Goal: Information Seeking & Learning: Learn about a topic

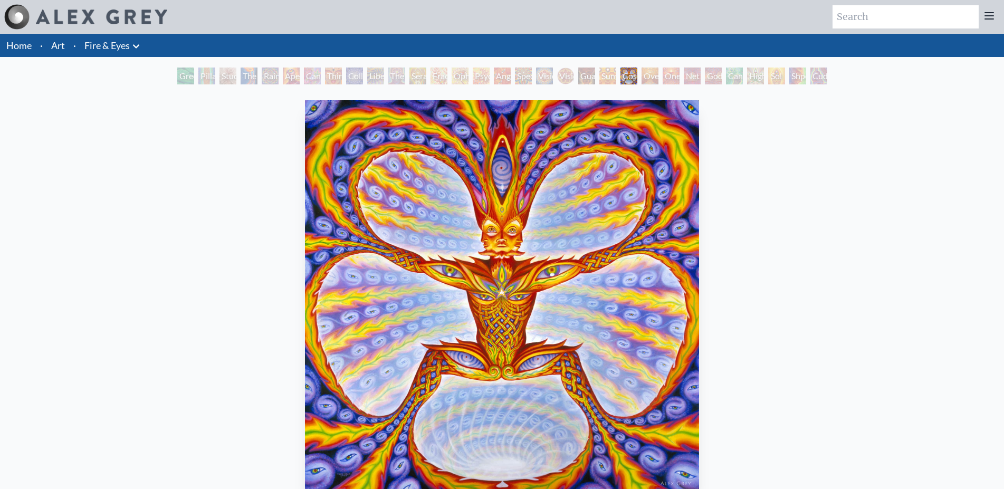
click at [178, 78] on div "Green Hand" at bounding box center [185, 76] width 17 height 17
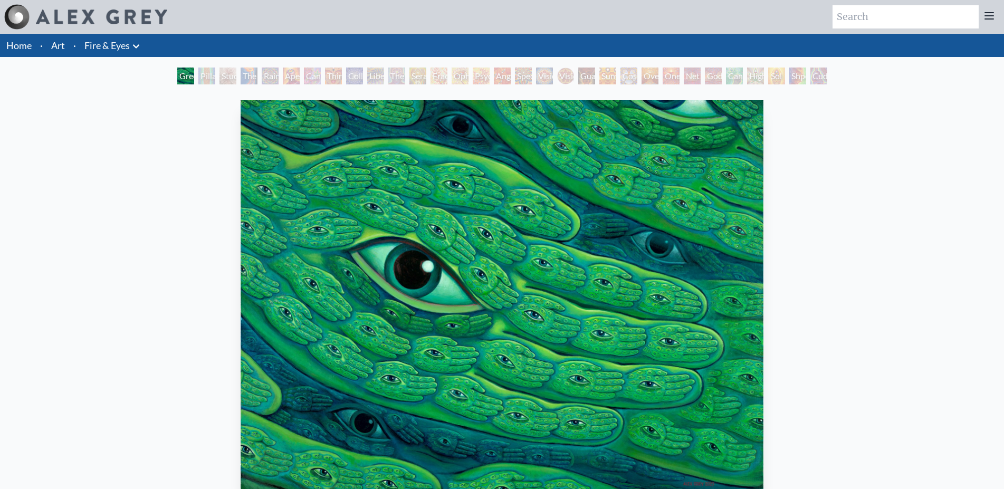
click at [204, 82] on div "Pillar of Awareness" at bounding box center [206, 76] width 17 height 17
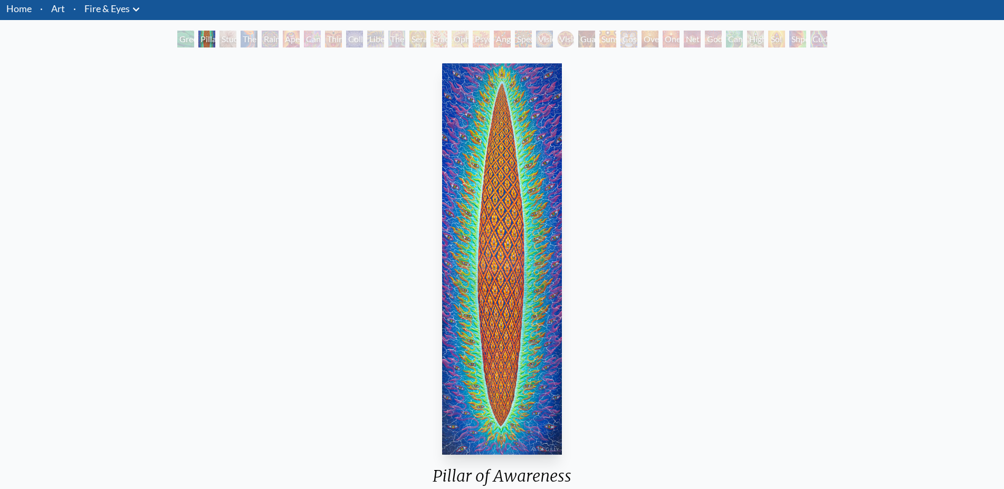
scroll to position [54, 0]
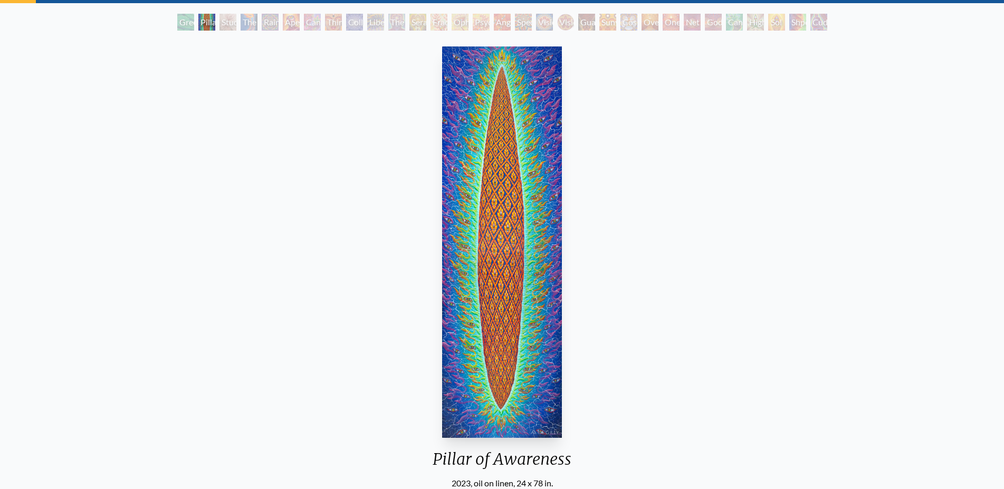
click at [226, 24] on div "Study for the Great Turn" at bounding box center [228, 22] width 17 height 17
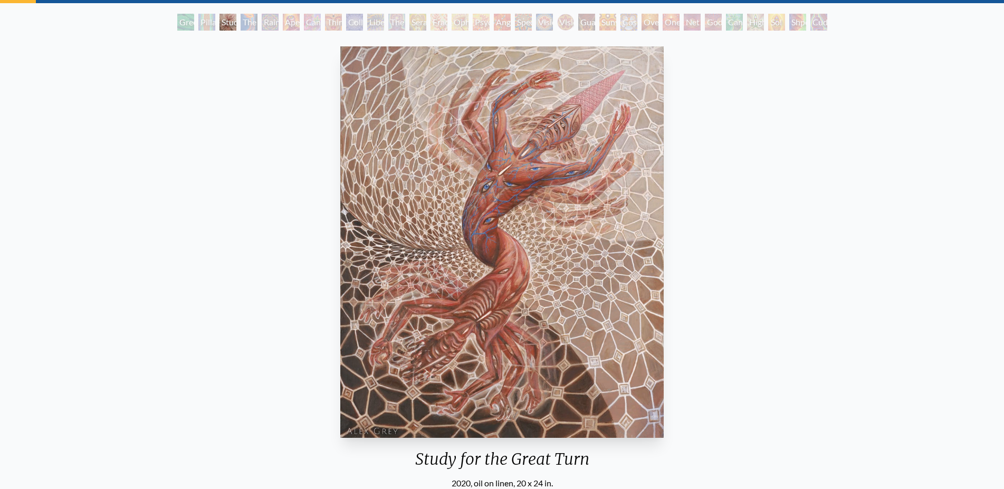
click at [249, 27] on div "The Torch" at bounding box center [249, 22] width 17 height 17
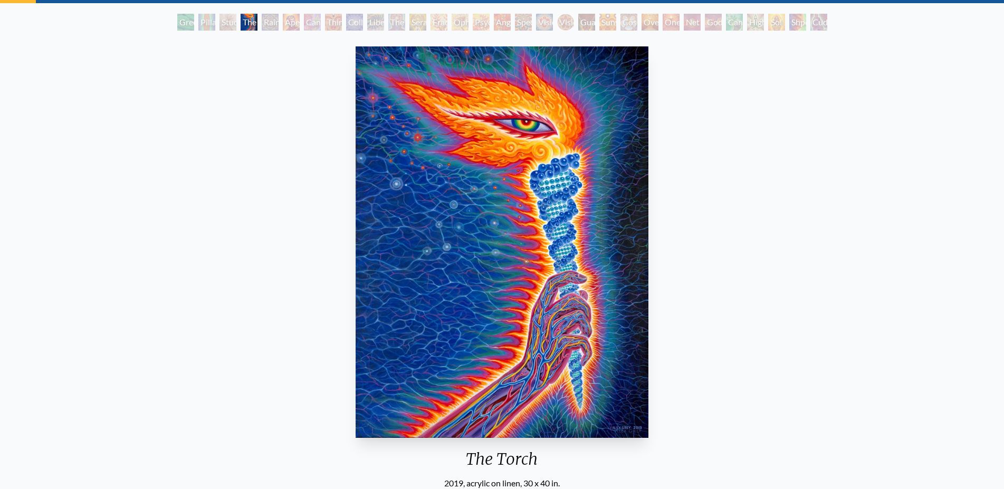
click at [270, 26] on div "Rainbow Eye Ripple" at bounding box center [270, 22] width 17 height 17
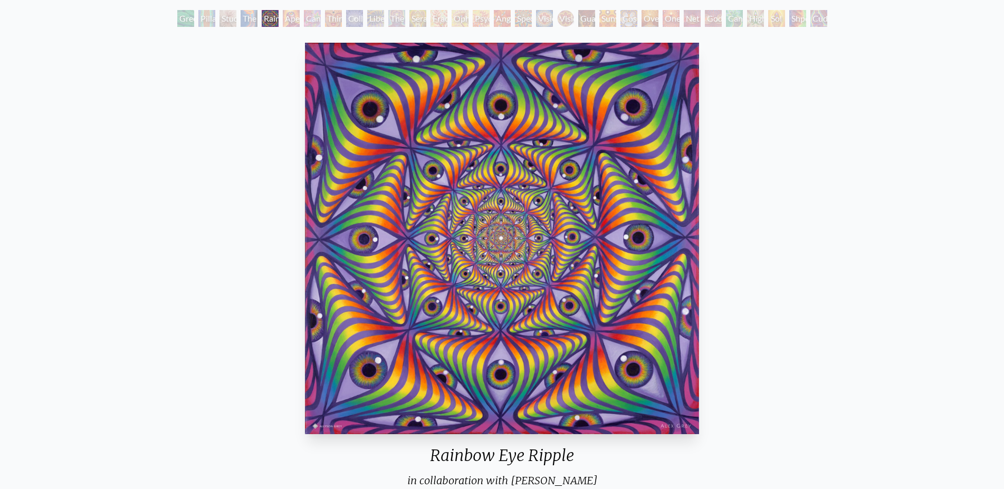
scroll to position [54, 0]
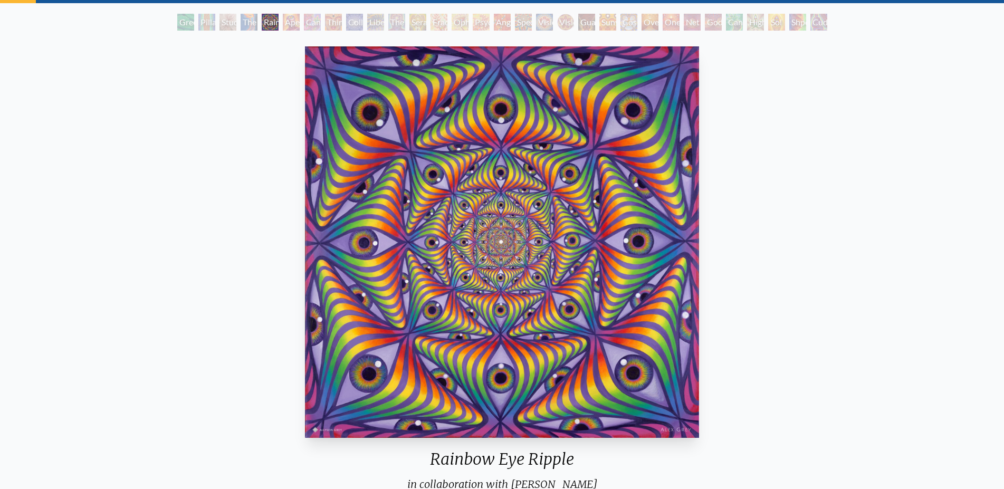
click at [292, 24] on div "Aperture" at bounding box center [291, 22] width 17 height 17
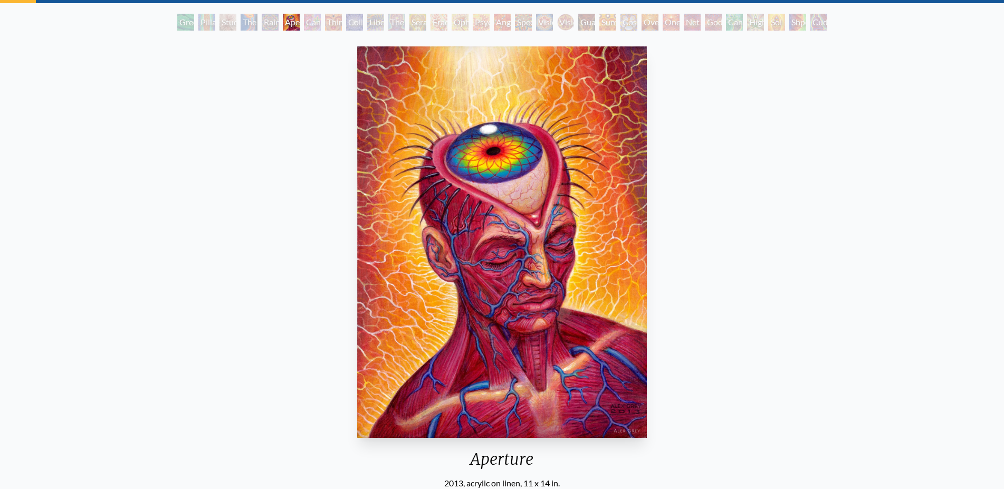
click at [312, 26] on div "Cannabis Sutra" at bounding box center [312, 22] width 17 height 17
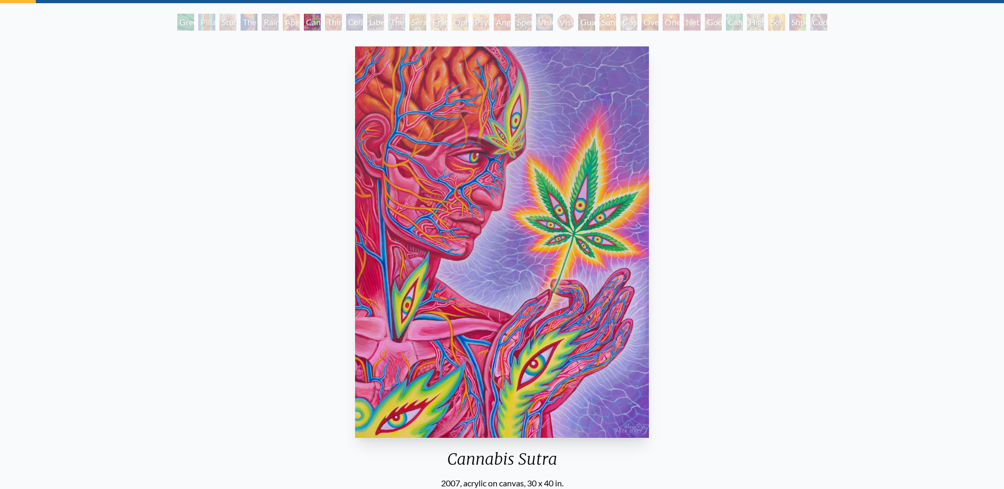
click at [331, 28] on div "Third Eye Tears of Joy" at bounding box center [333, 22] width 17 height 17
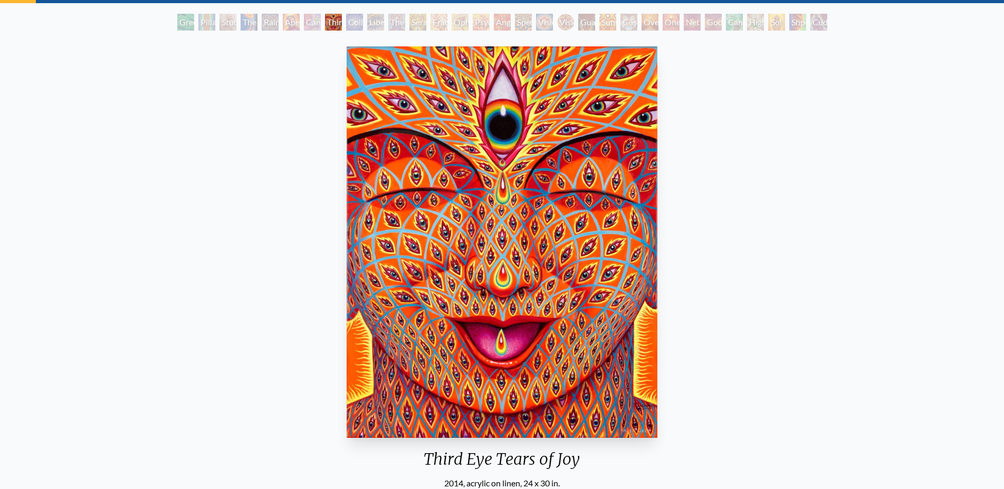
click at [351, 24] on div "Collective Vision" at bounding box center [354, 22] width 17 height 17
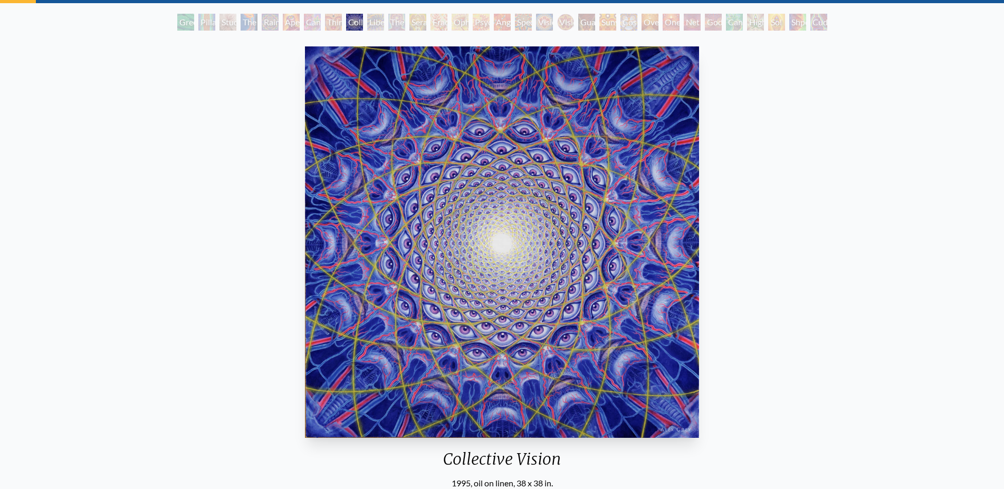
click at [373, 22] on div "Liberation Through Seeing" at bounding box center [375, 22] width 17 height 17
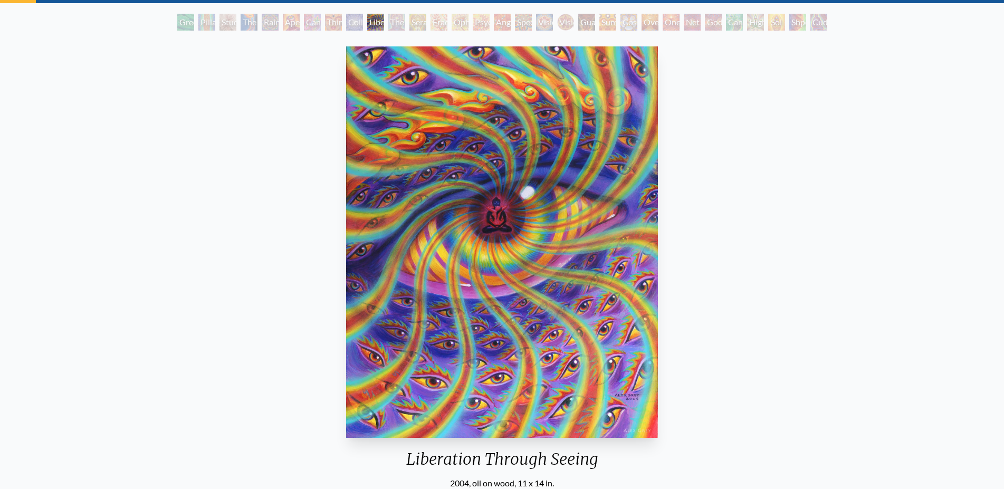
click at [397, 25] on div "The Seer" at bounding box center [396, 22] width 17 height 17
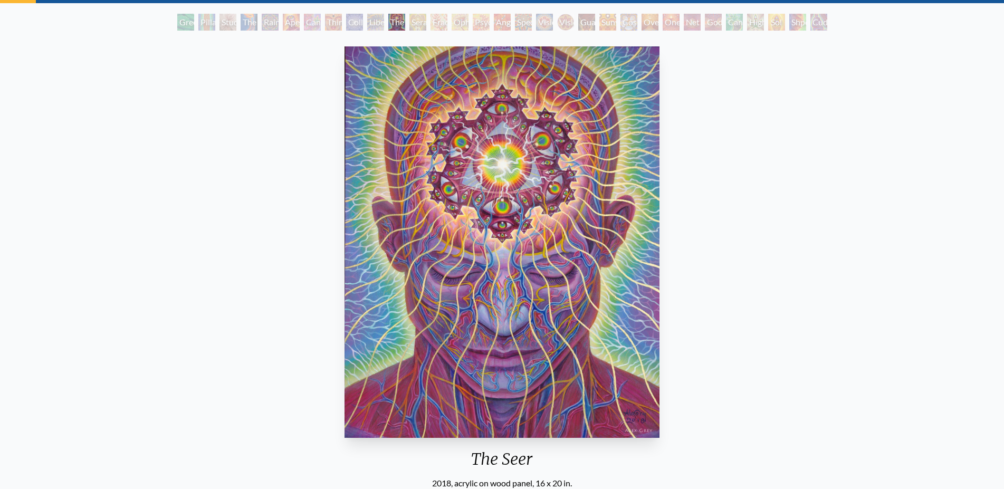
click at [420, 28] on div "Seraphic Transport Docking on the Third Eye" at bounding box center [418, 22] width 17 height 17
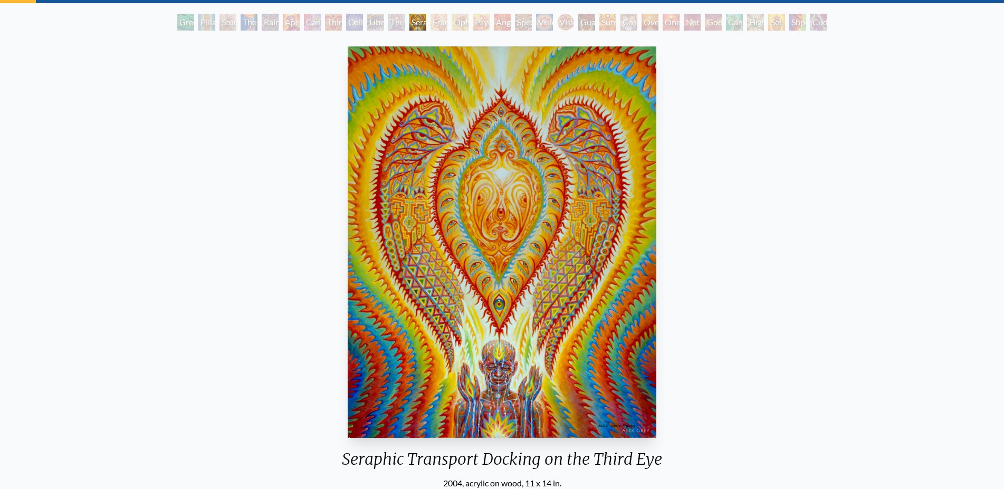
click at [439, 23] on div "Fractal Eyes" at bounding box center [439, 22] width 17 height 17
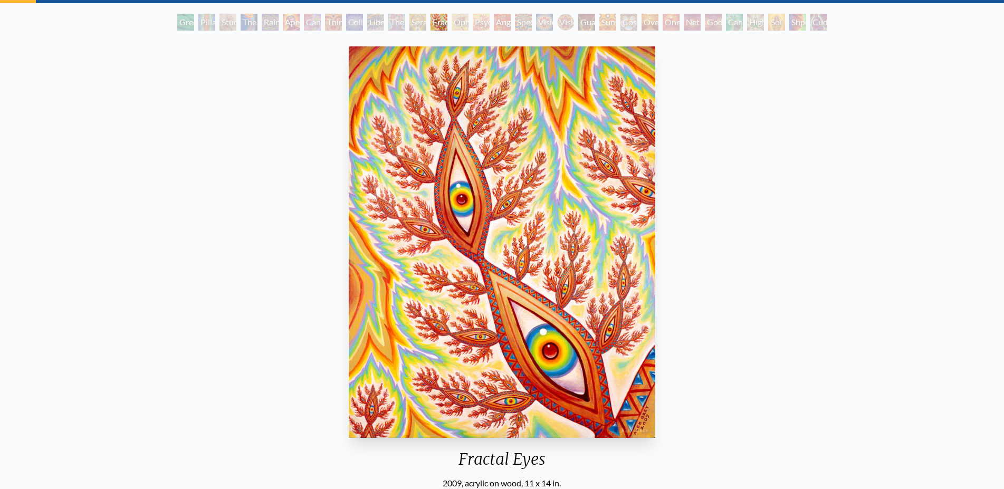
click at [463, 24] on div "Ophanic Eyelash" at bounding box center [460, 22] width 17 height 17
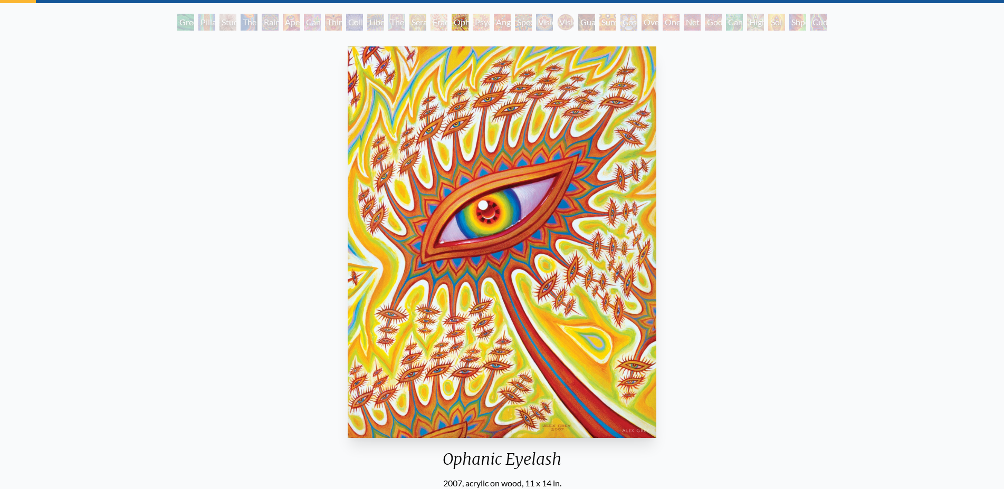
click at [481, 28] on div "Psychomicrograph of a Fractal Paisley Cherub Feather Tip" at bounding box center [481, 22] width 17 height 17
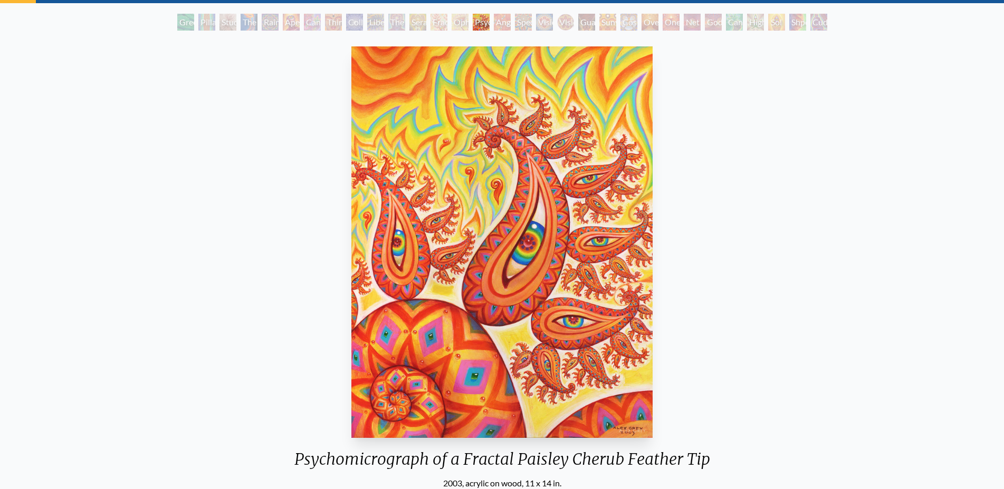
click at [502, 22] on div "Angel Skin" at bounding box center [502, 22] width 17 height 17
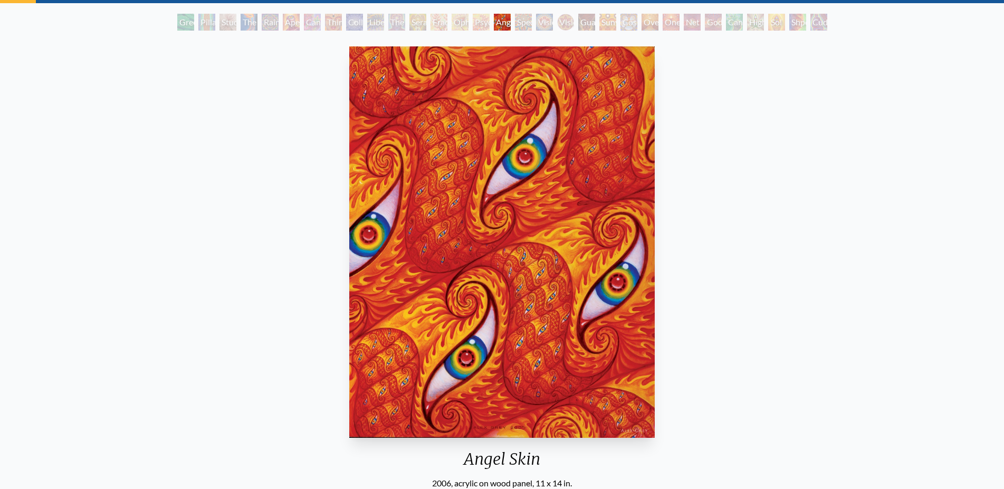
click at [525, 30] on div "Spectral Lotus" at bounding box center [523, 22] width 17 height 17
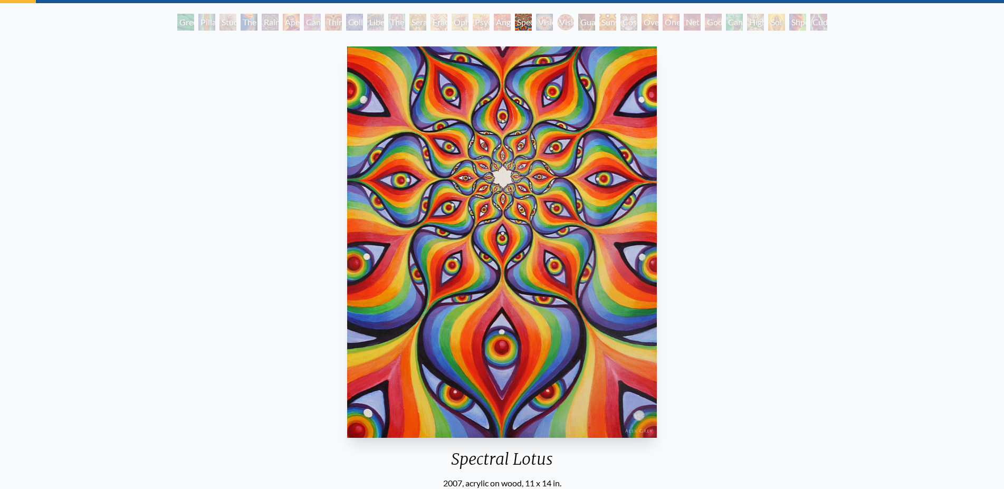
click at [541, 25] on div "Vision Crystal" at bounding box center [544, 22] width 17 height 17
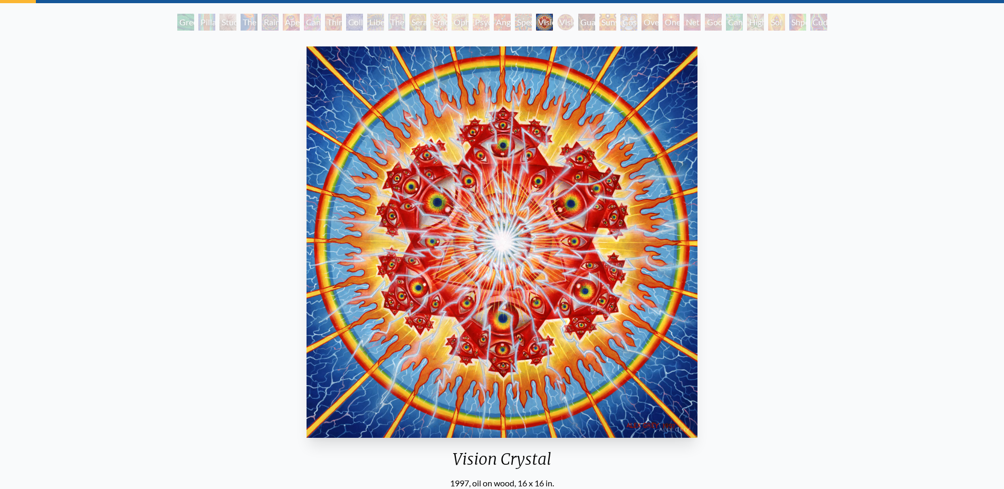
click at [567, 27] on div "Vision Crystal Tondo" at bounding box center [565, 22] width 17 height 17
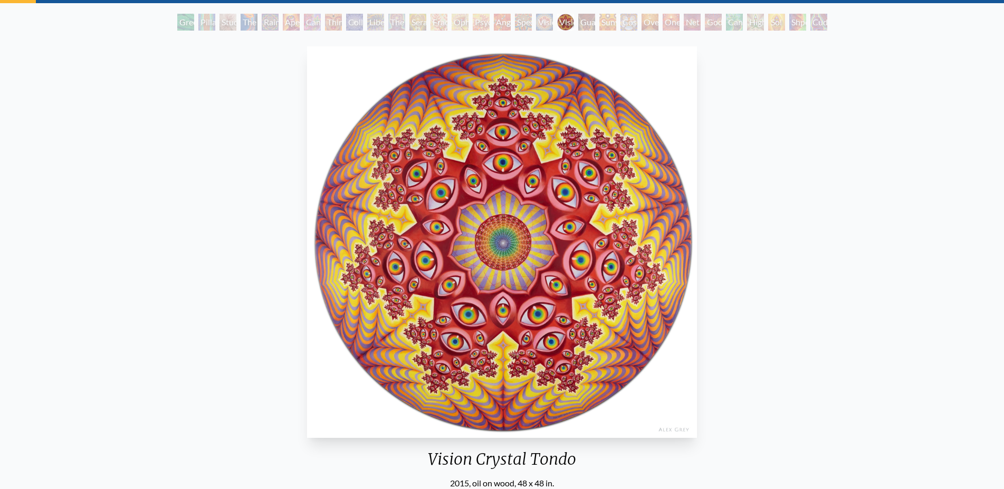
click at [587, 29] on div "Guardian of Infinite Vision" at bounding box center [586, 22] width 17 height 17
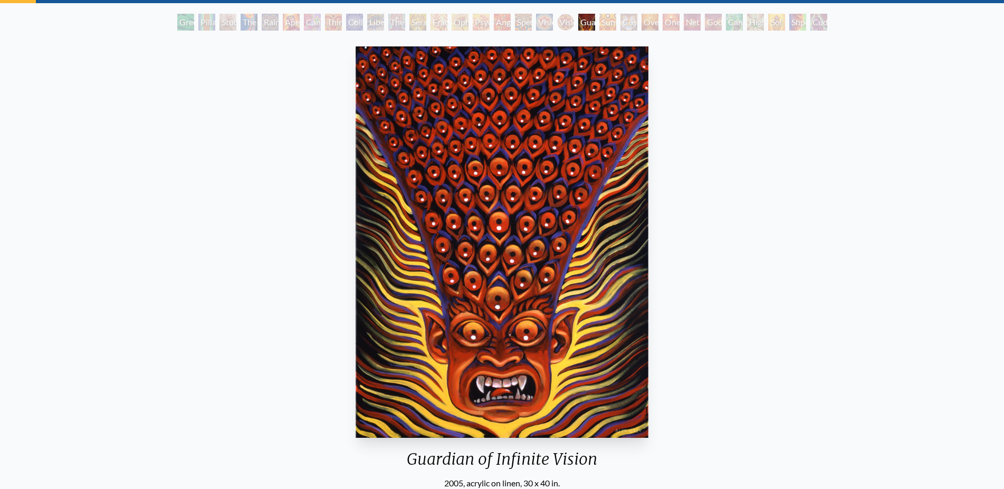
click at [609, 24] on div "Sunyata" at bounding box center [608, 22] width 17 height 17
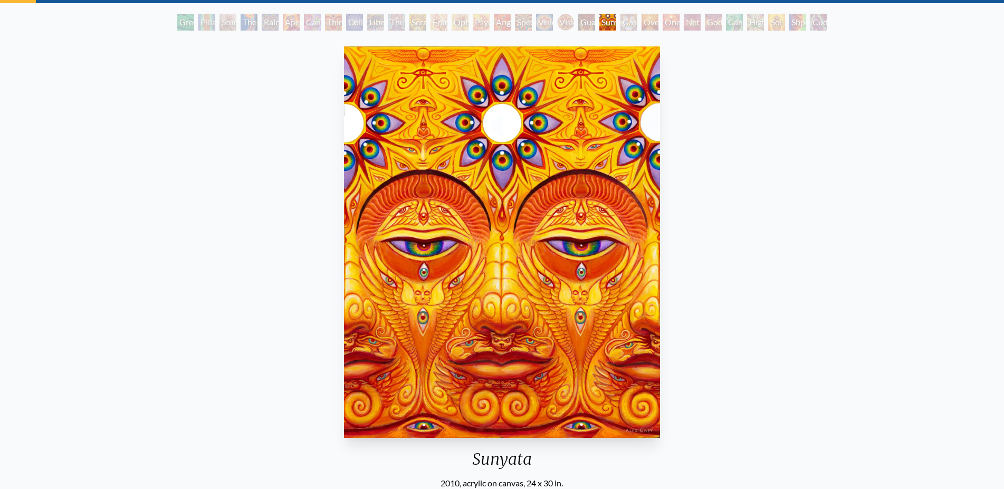
click at [629, 30] on div "Cosmic Elf" at bounding box center [629, 22] width 17 height 17
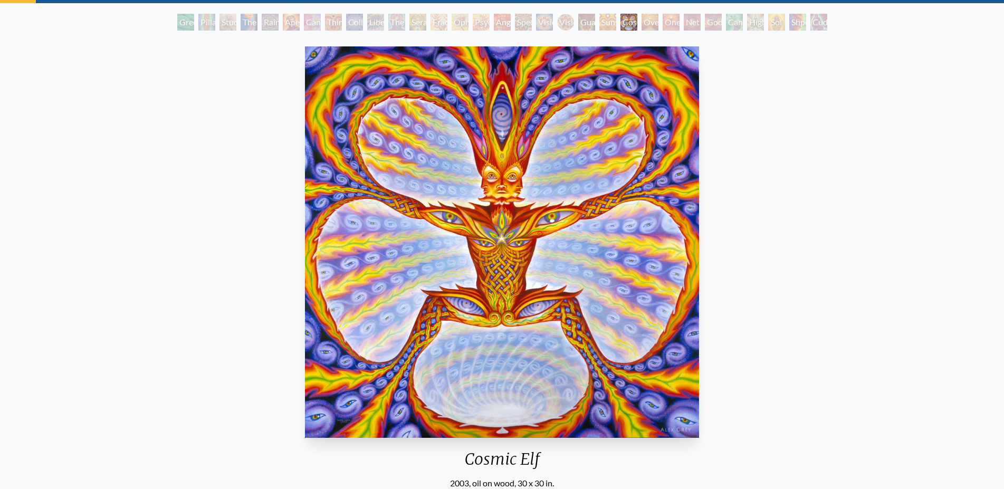
click at [649, 24] on div "Oversoul" at bounding box center [650, 22] width 17 height 17
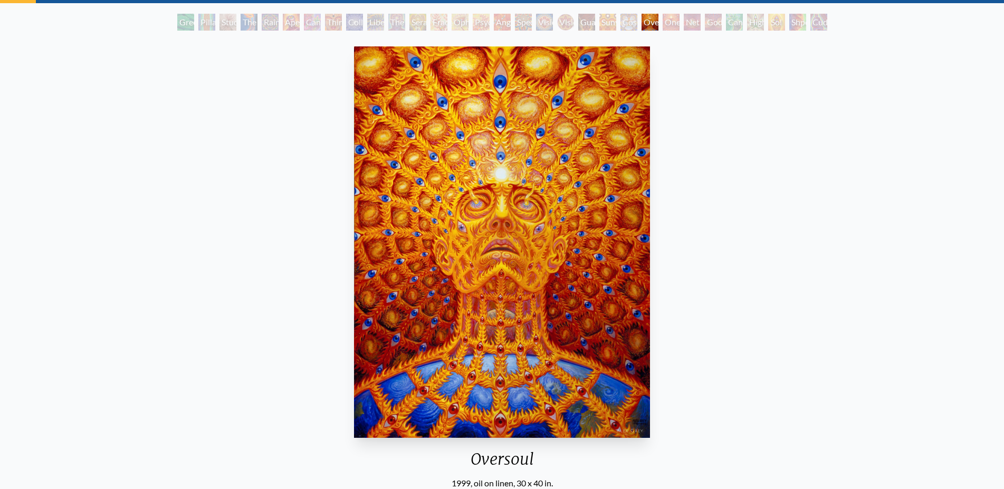
click at [673, 26] on div "One" at bounding box center [671, 22] width 17 height 17
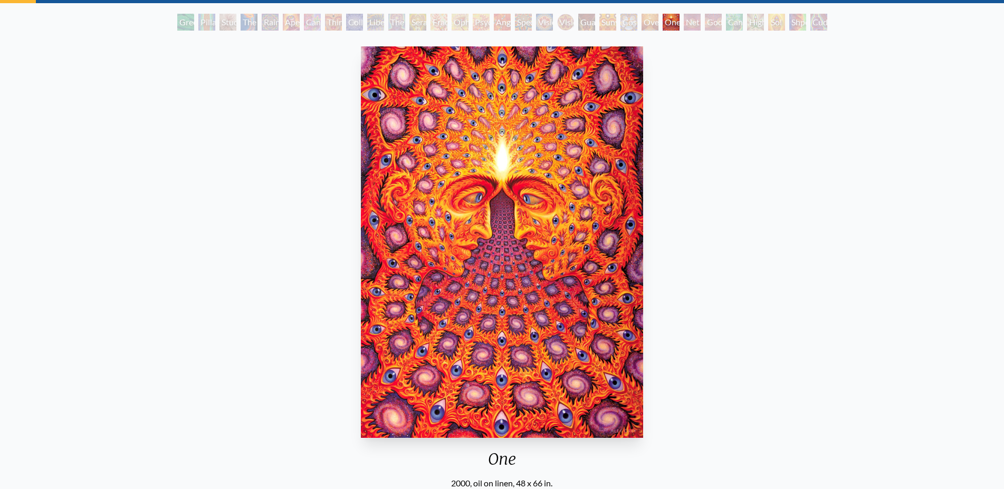
click at [693, 24] on div "Net of Being" at bounding box center [692, 22] width 17 height 17
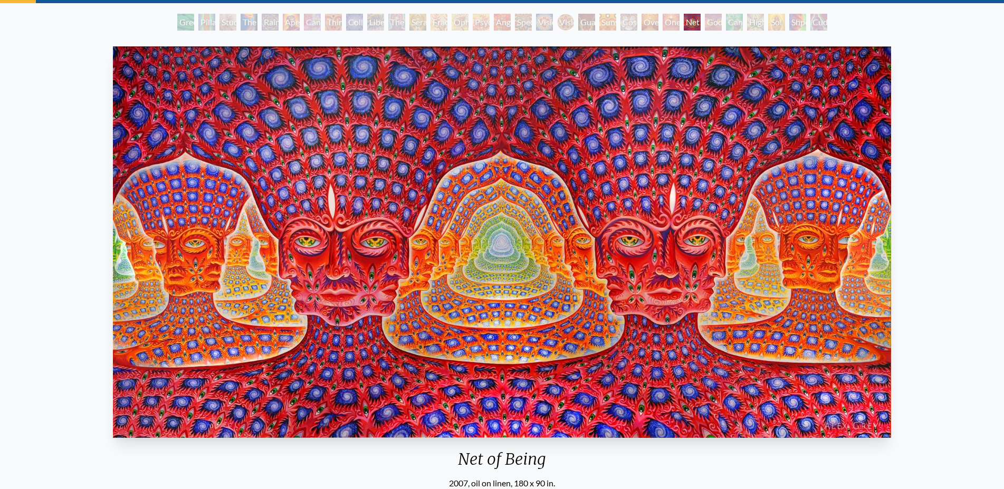
click at [718, 30] on div "Godself" at bounding box center [713, 22] width 17 height 17
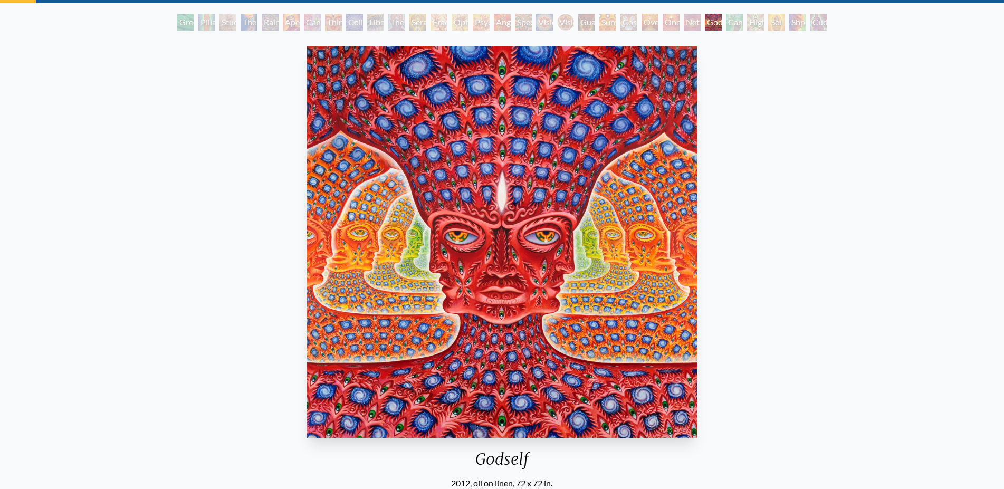
click at [737, 28] on div "Cannafist" at bounding box center [734, 22] width 17 height 17
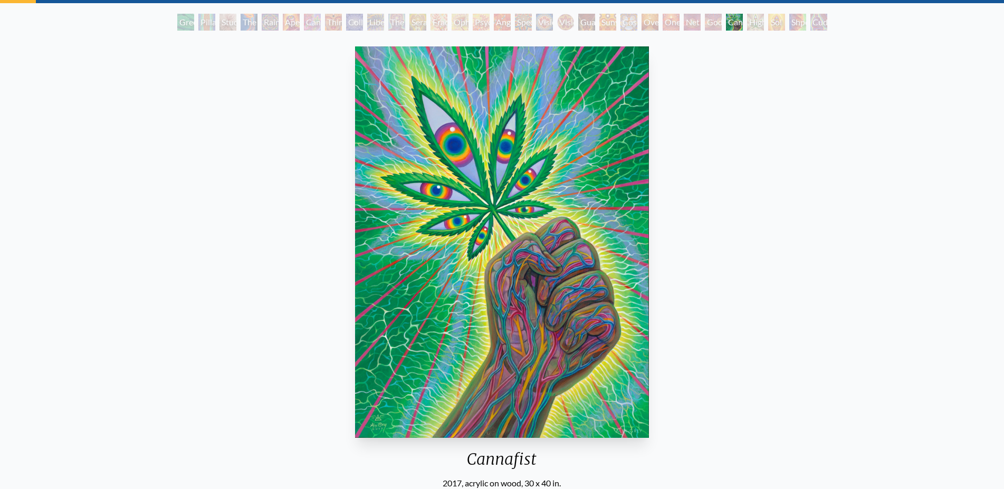
click at [753, 27] on div "Higher Vision" at bounding box center [755, 22] width 17 height 17
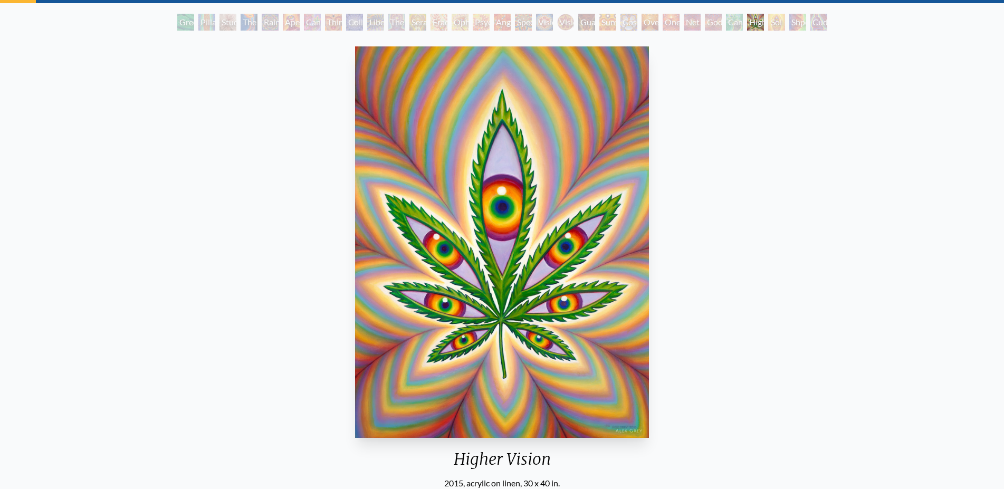
click at [777, 29] on div "Sol Invictus" at bounding box center [776, 22] width 17 height 17
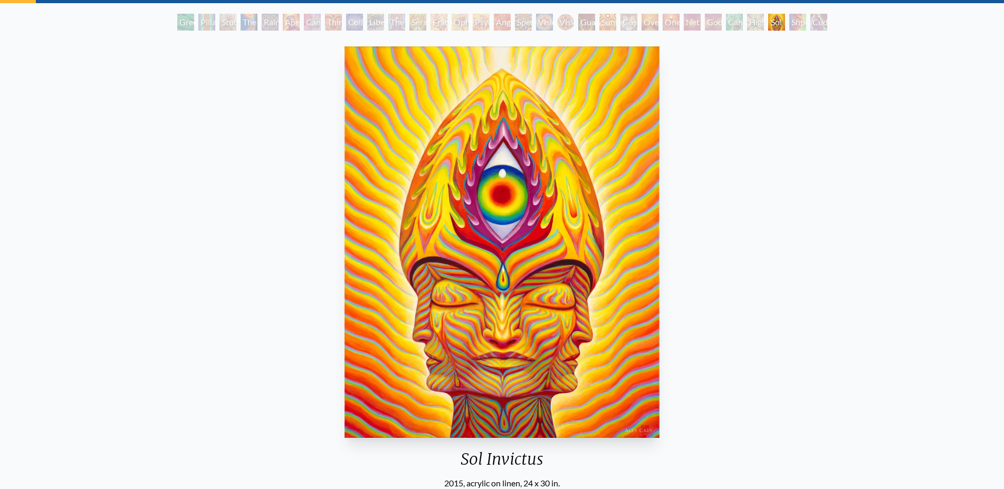
click at [798, 18] on div "Shpongled" at bounding box center [797, 22] width 17 height 17
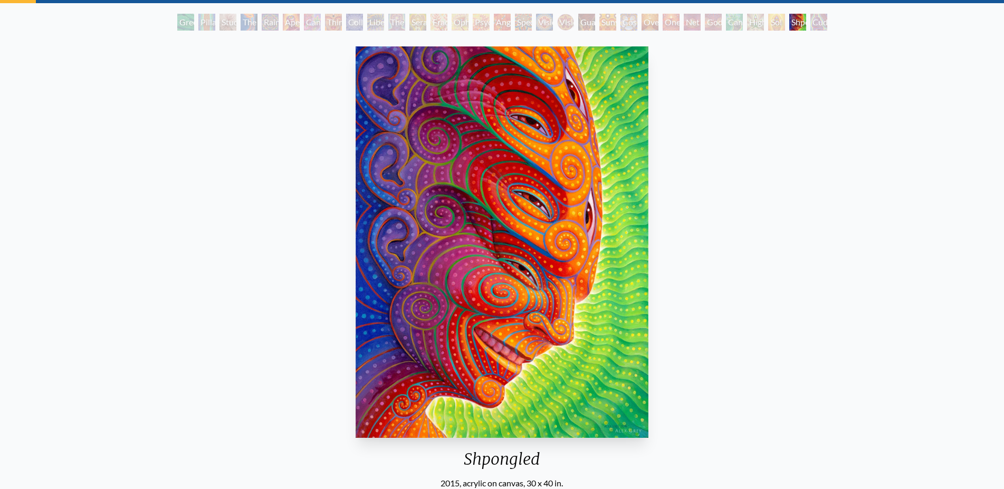
click at [818, 25] on div "Cuddle" at bounding box center [819, 22] width 17 height 17
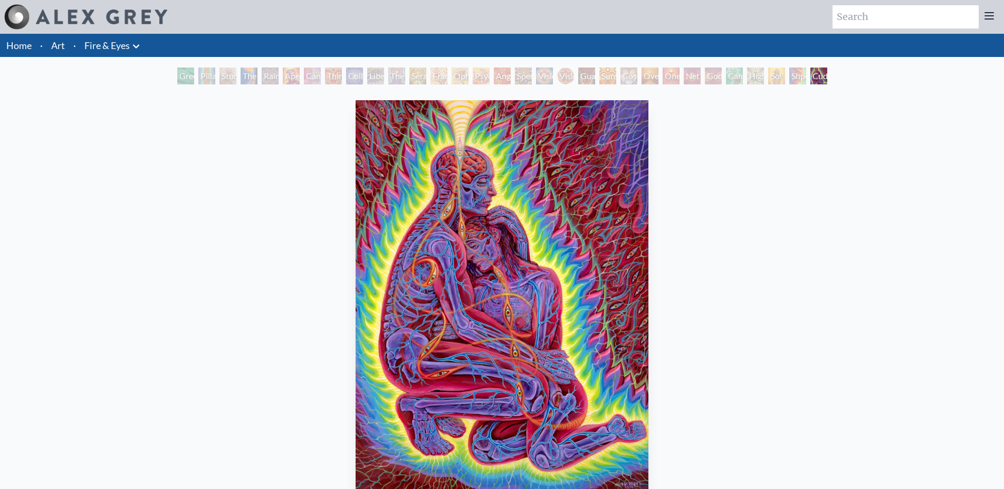
click at [109, 47] on link "Fire & Eyes" at bounding box center [106, 45] width 45 height 15
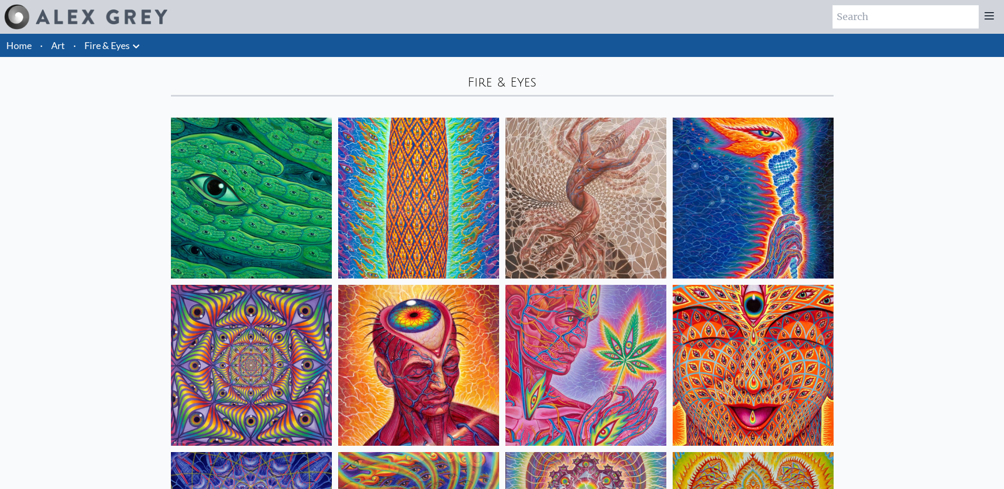
click at [65, 47] on li "Art" at bounding box center [58, 45] width 22 height 23
click at [62, 44] on link "Art" at bounding box center [58, 45] width 14 height 15
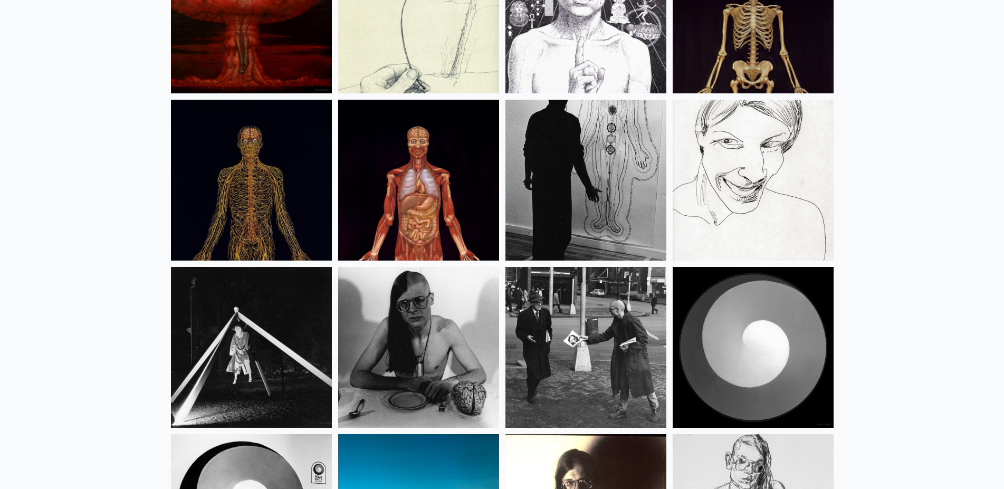
scroll to position [13449, 0]
